Goal: Find specific page/section: Find specific page/section

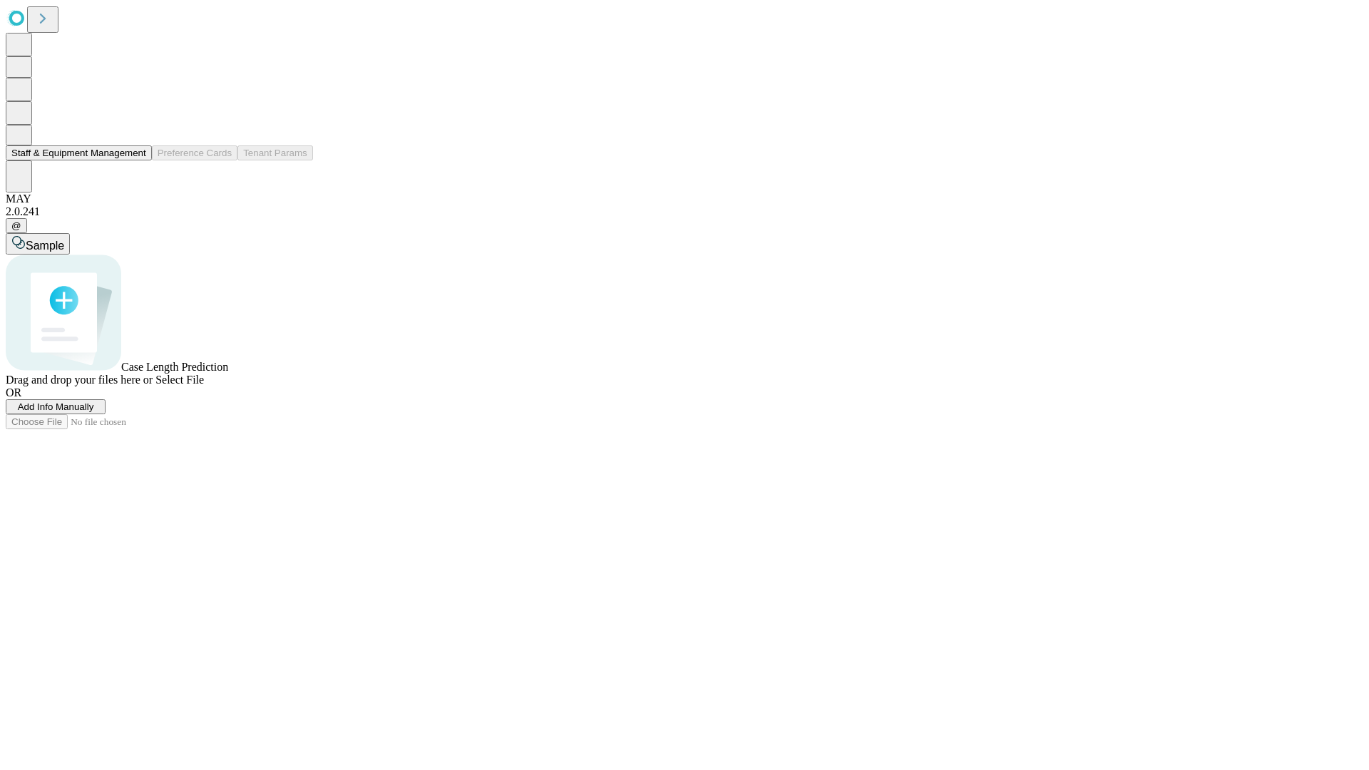
click at [136, 160] on button "Staff & Equipment Management" at bounding box center [79, 152] width 146 height 15
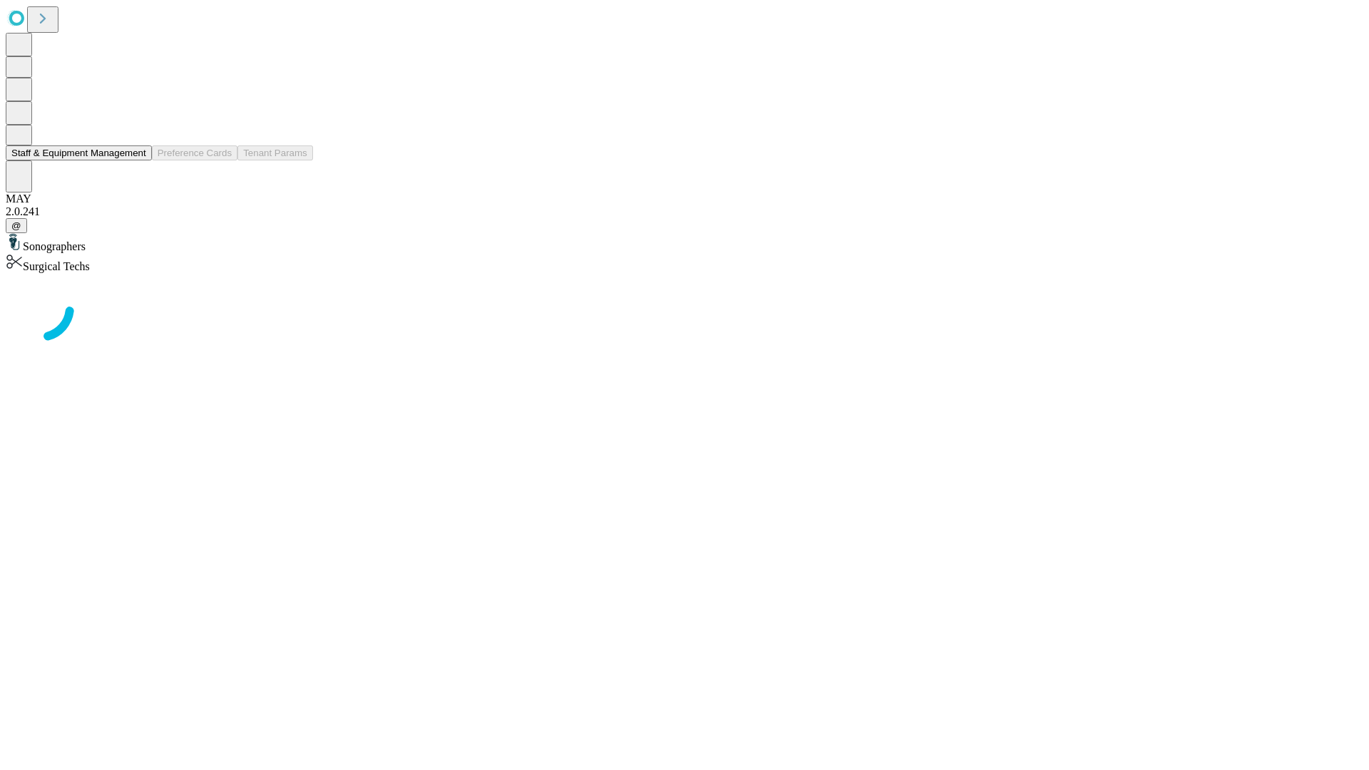
click at [136, 160] on button "Staff & Equipment Management" at bounding box center [79, 152] width 146 height 15
